Goal: Task Accomplishment & Management: Manage account settings

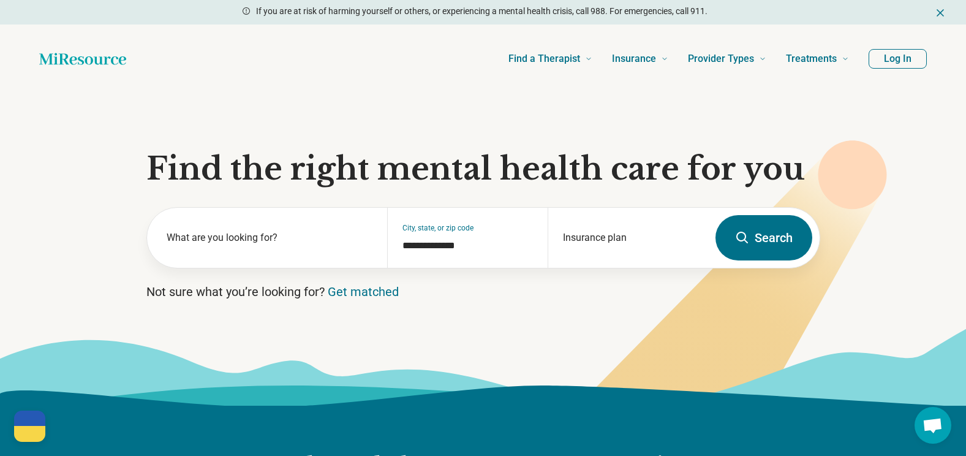
click at [897, 60] on button "Log In" at bounding box center [898, 59] width 58 height 20
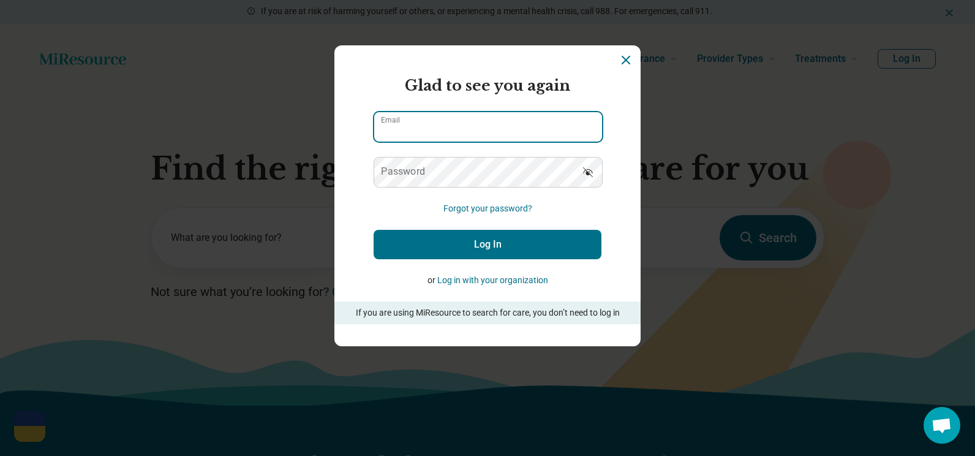
type input "**********"
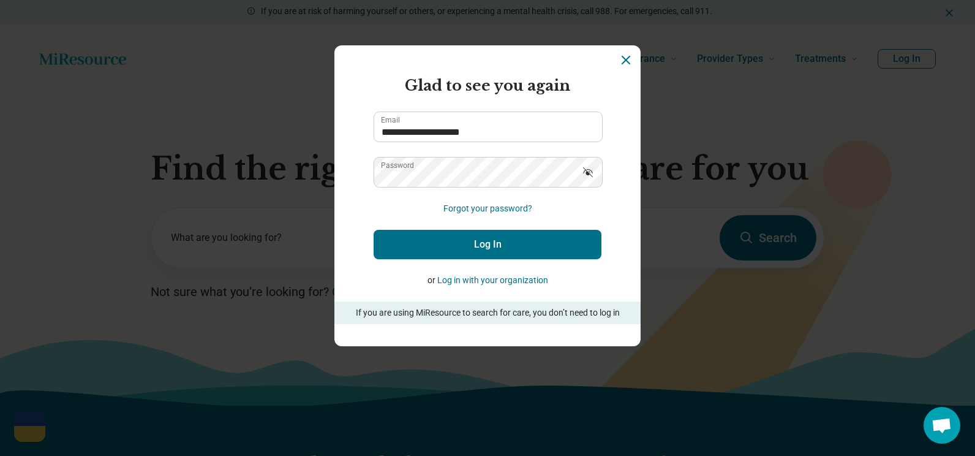
click at [584, 168] on icon "Show password" at bounding box center [588, 172] width 12 height 12
click at [480, 241] on button "Log In" at bounding box center [488, 244] width 228 height 29
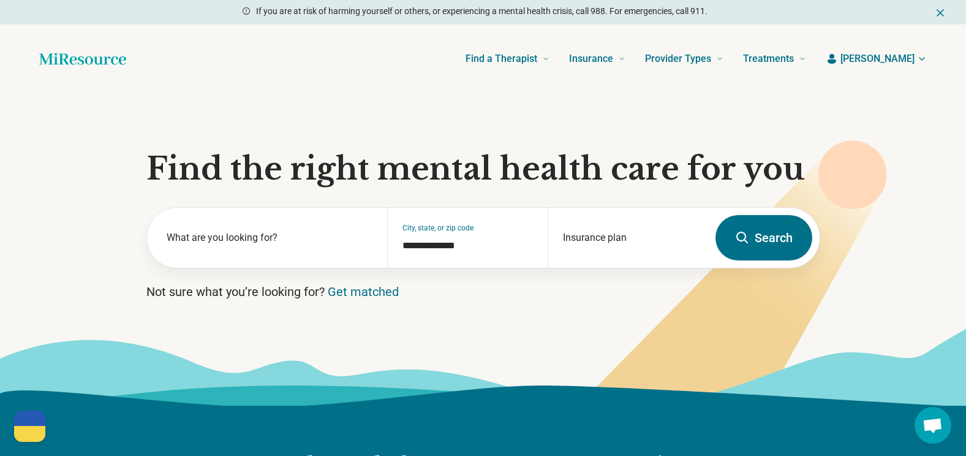
click at [922, 56] on icon "button" at bounding box center [922, 59] width 10 height 10
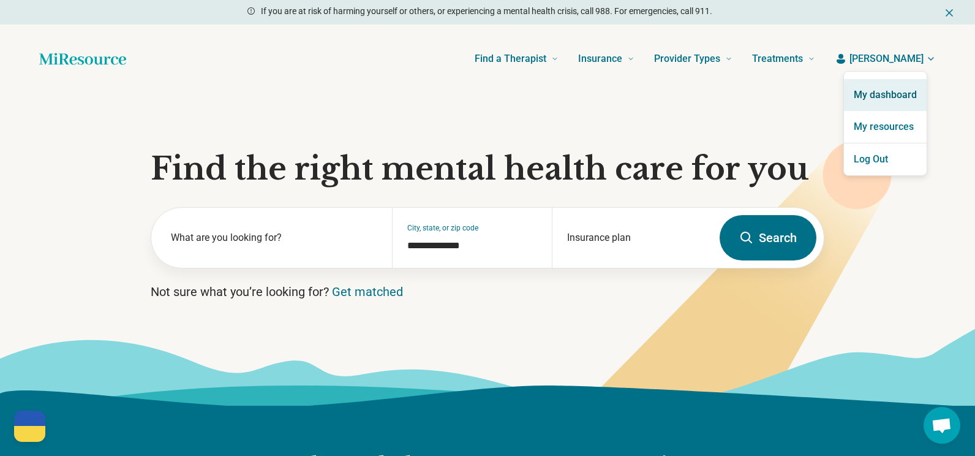
click at [897, 92] on link "My dashboard" at bounding box center [885, 95] width 83 height 32
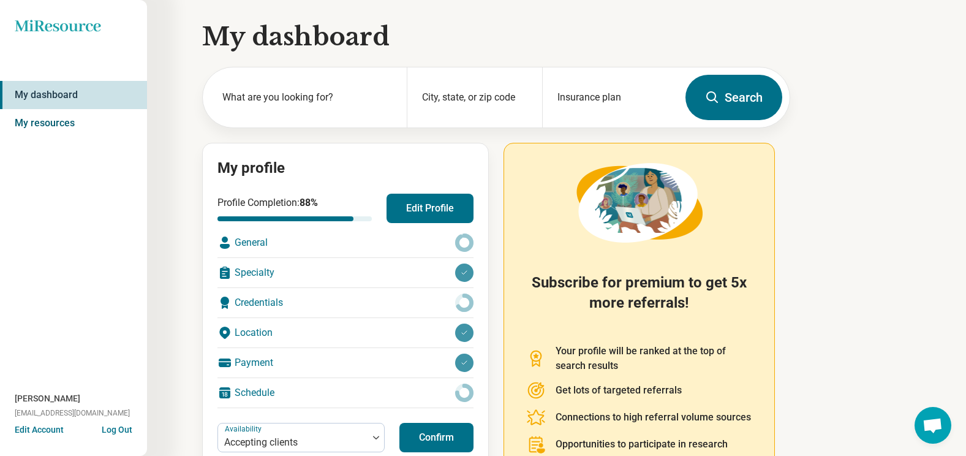
click at [39, 119] on link "My resources" at bounding box center [73, 123] width 147 height 28
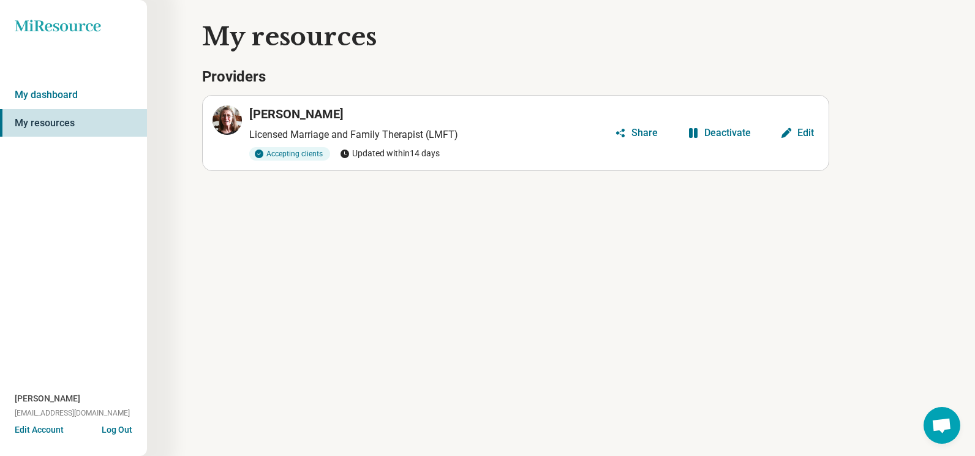
click at [32, 429] on button "Edit Account" at bounding box center [39, 429] width 49 height 13
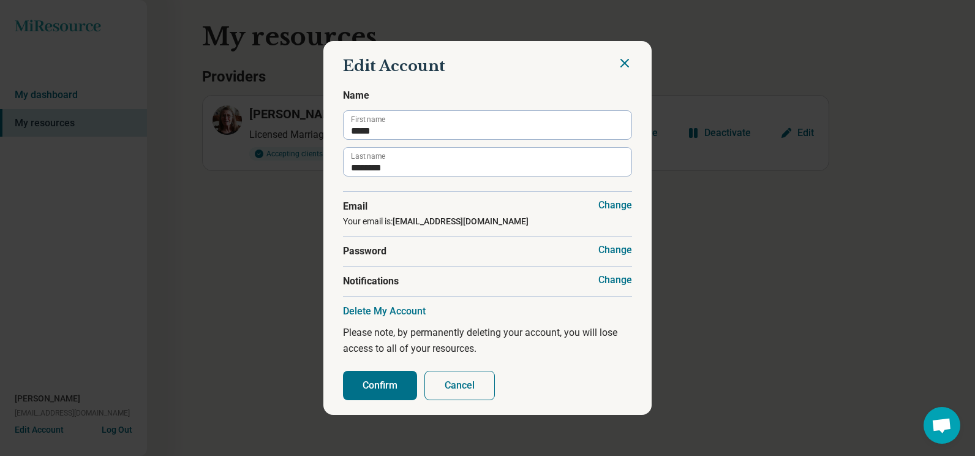
click at [466, 383] on button "Cancel" at bounding box center [459, 385] width 70 height 29
